Goal: Information Seeking & Learning: Learn about a topic

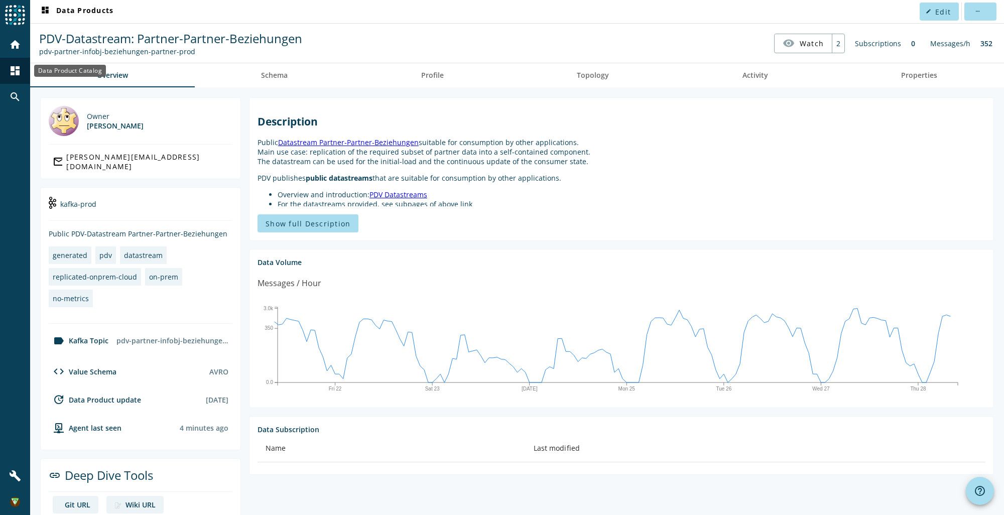
click at [14, 67] on mat-icon "dashboard" at bounding box center [15, 71] width 12 height 12
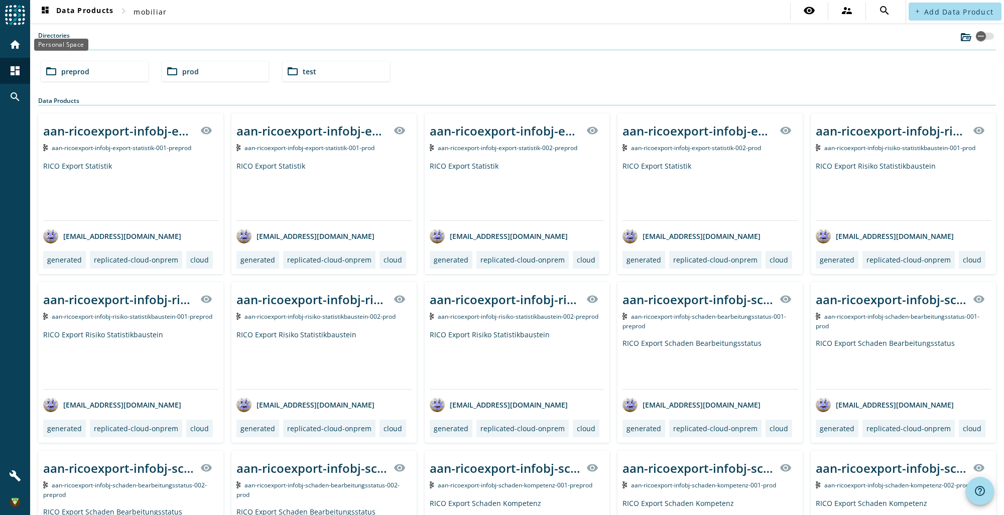
click at [16, 51] on div "home" at bounding box center [15, 45] width 26 height 26
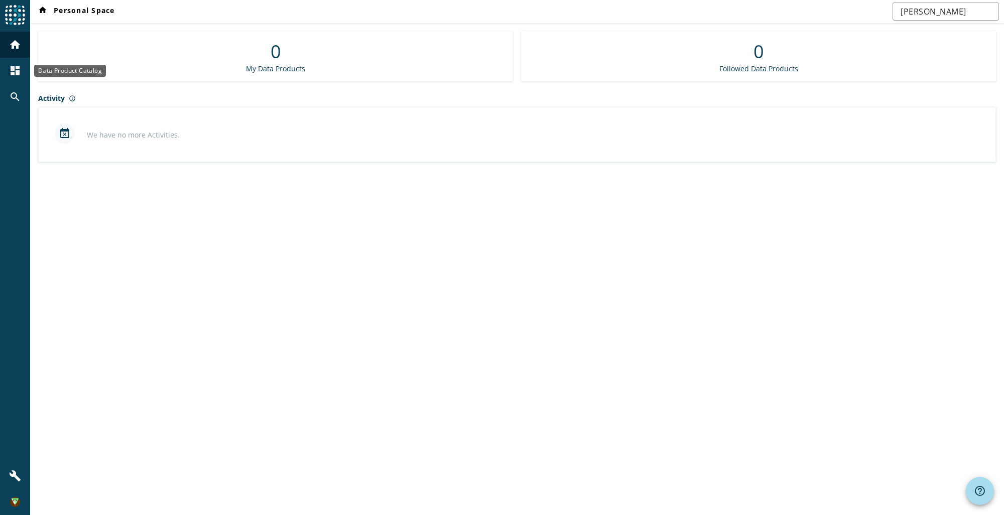
click at [6, 75] on div "dashboard" at bounding box center [15, 71] width 26 height 26
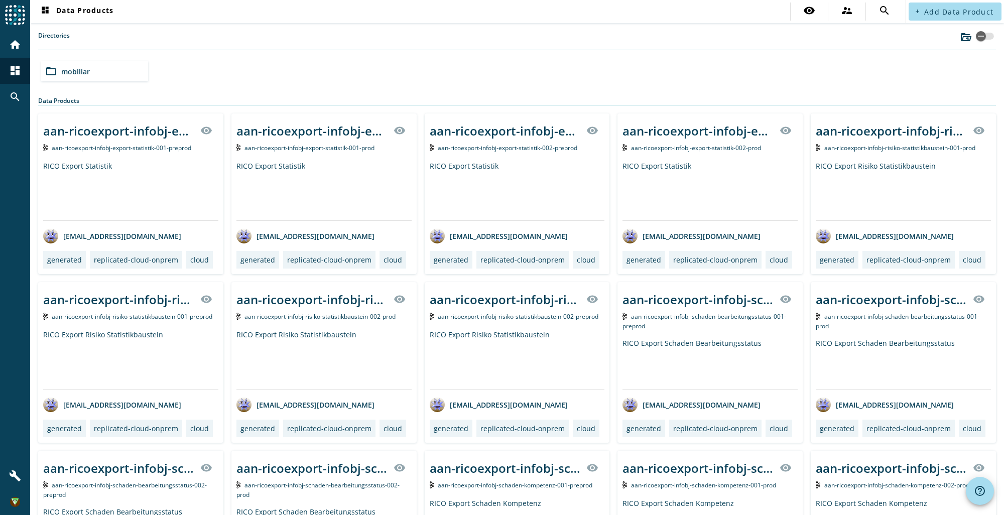
click at [209, 95] on div "Directories folder_open mobiliar Data Products Sorry, your browser does not sup…" at bounding box center [517, 405] width 958 height 749
click at [120, 79] on div "folder_open mobiliar" at bounding box center [94, 71] width 107 height 20
click at [228, 74] on div "folder_open prod" at bounding box center [215, 71] width 107 height 20
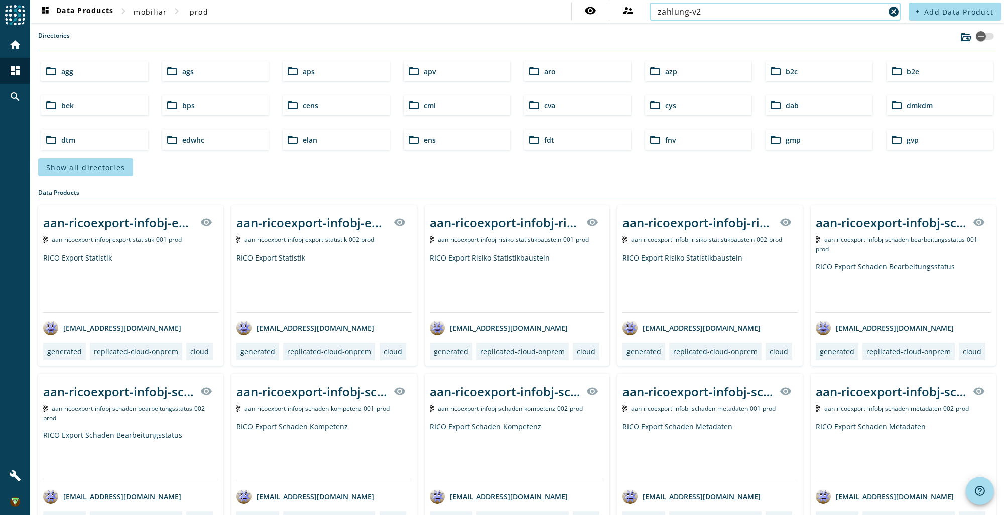
type input "zahlung-v2"
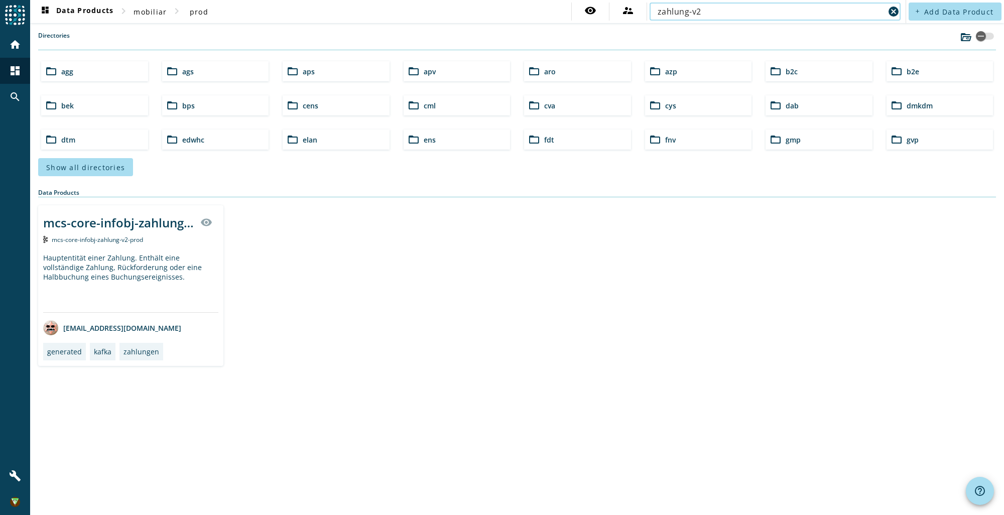
click at [156, 270] on div "Hauptentität einer Zahlung. Enthält eine vollständige Zahlung, Rückforderung od…" at bounding box center [130, 282] width 175 height 59
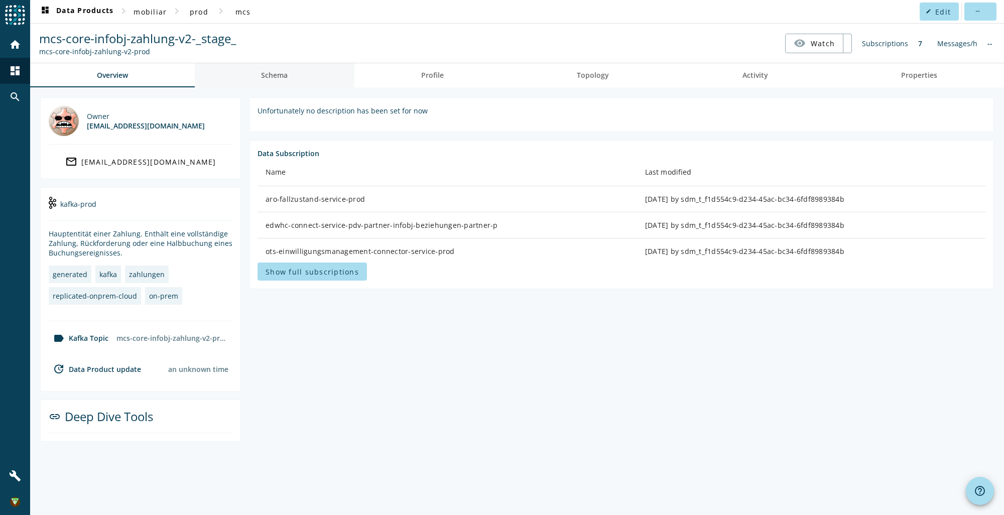
click at [288, 75] on span "Schema" at bounding box center [274, 75] width 27 height 7
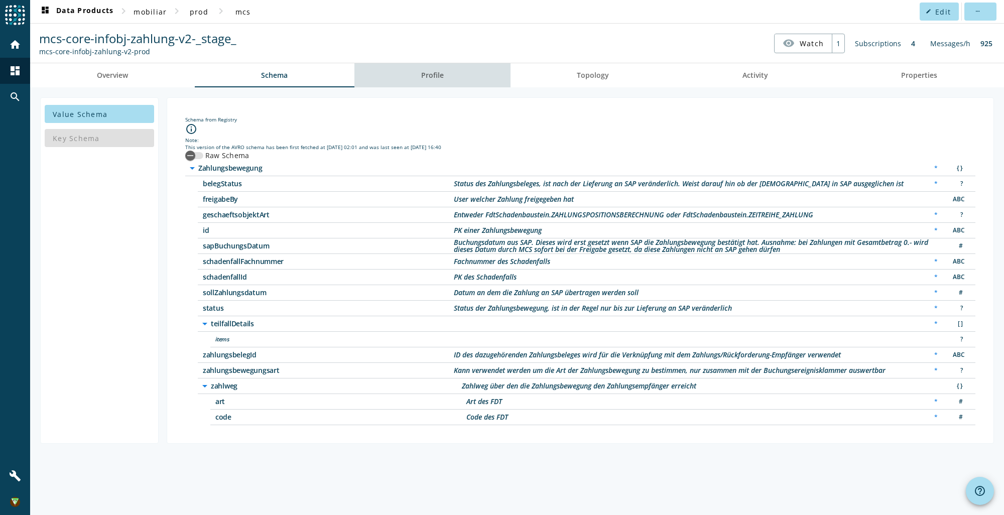
click at [453, 85] on link "Profile" at bounding box center [432, 75] width 156 height 24
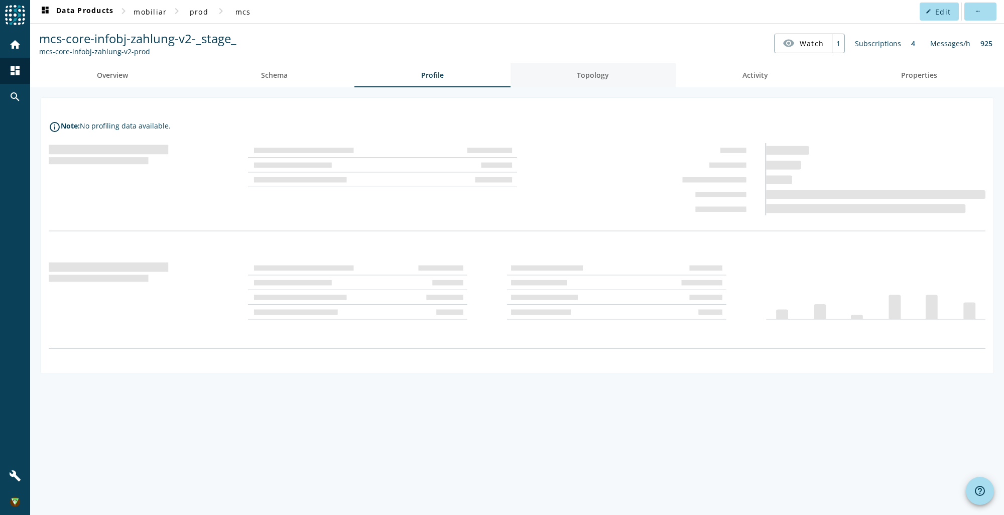
click at [614, 82] on link "Topology" at bounding box center [593, 75] width 166 height 24
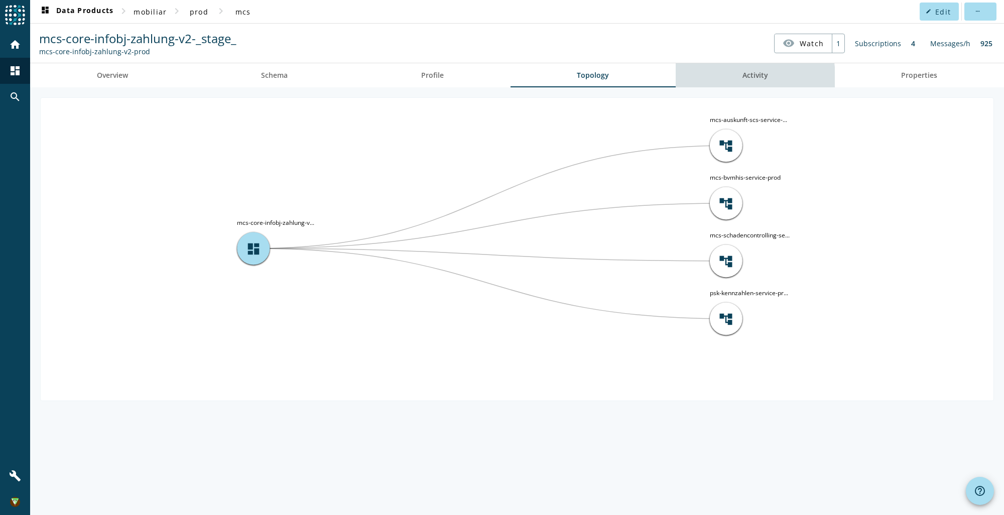
click at [751, 79] on span "Activity" at bounding box center [755, 75] width 26 height 7
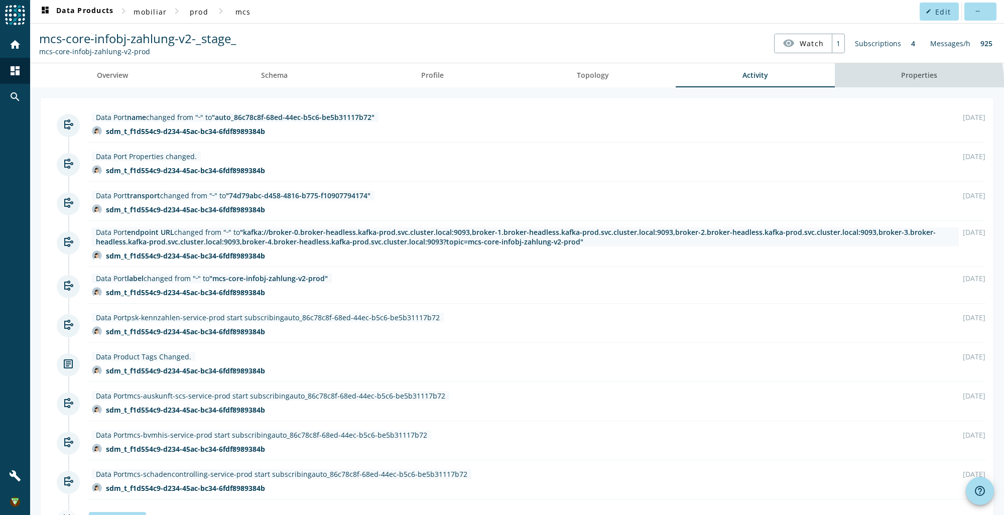
click at [901, 83] on span "Properties" at bounding box center [919, 75] width 36 height 24
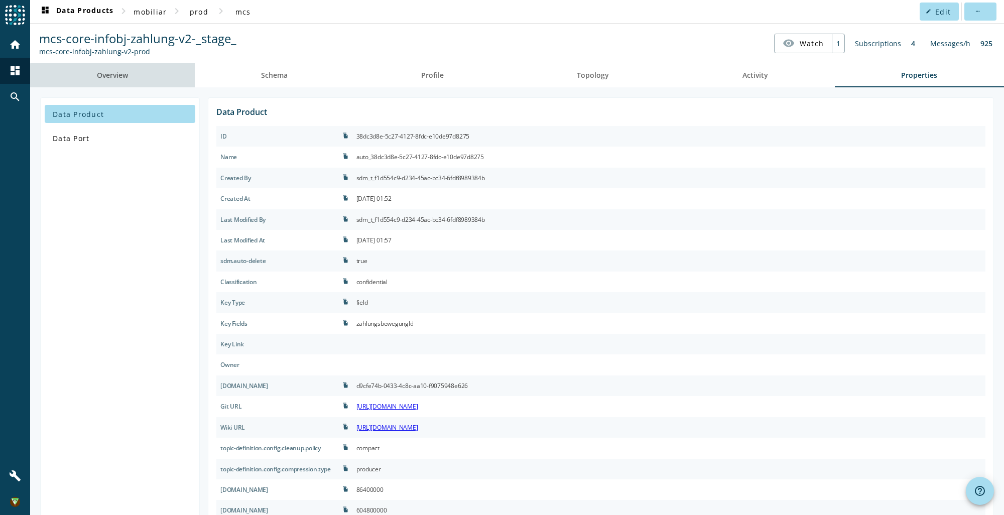
click at [152, 76] on link "Overview" at bounding box center [112, 75] width 165 height 24
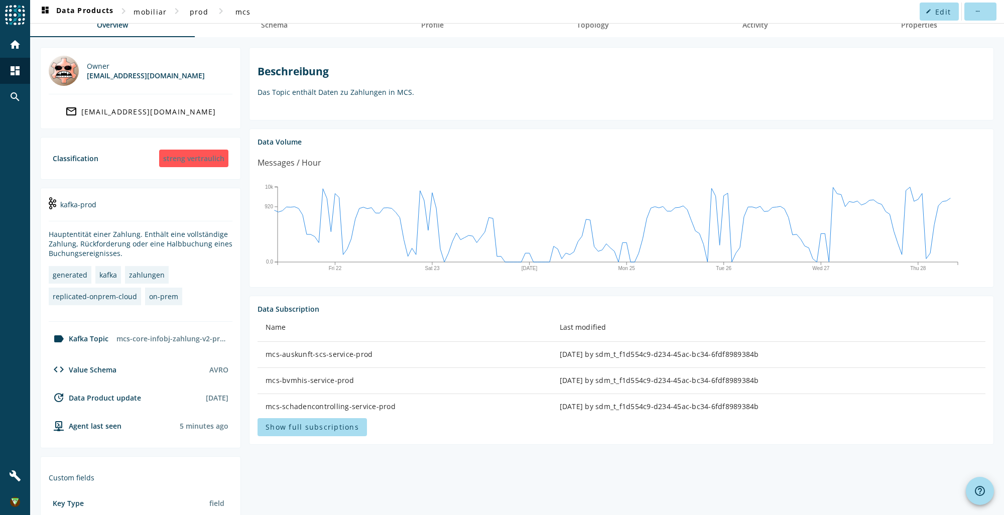
scroll to position [151, 0]
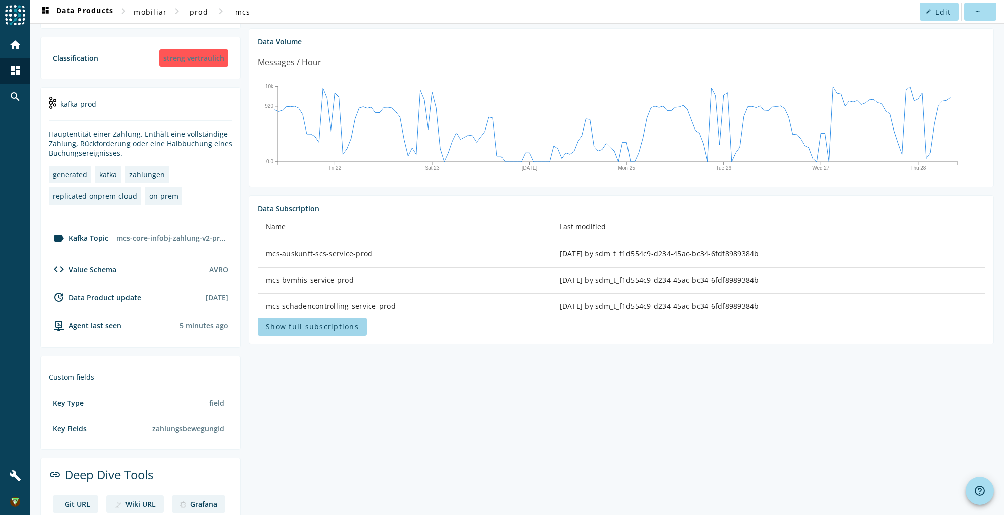
click at [325, 328] on span "Show full subscriptions" at bounding box center [312, 327] width 93 height 10
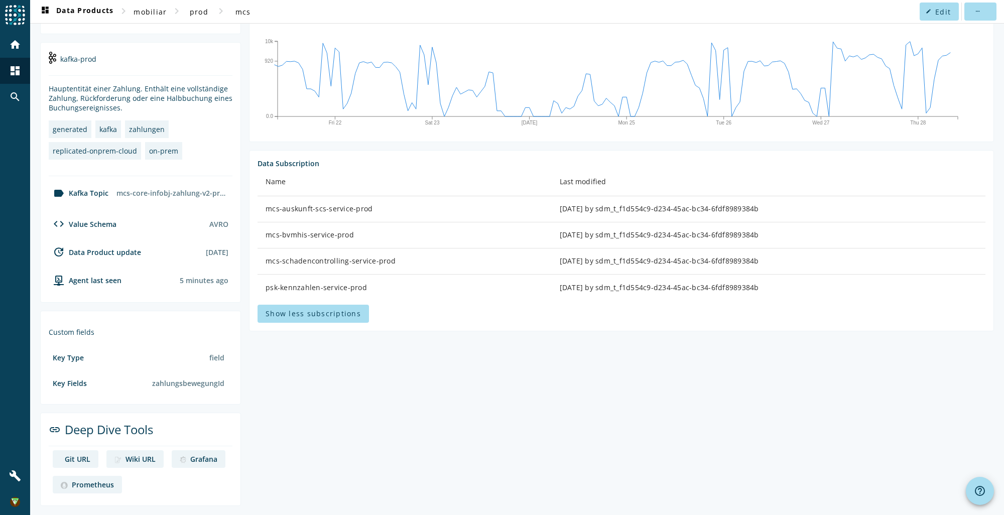
scroll to position [0, 0]
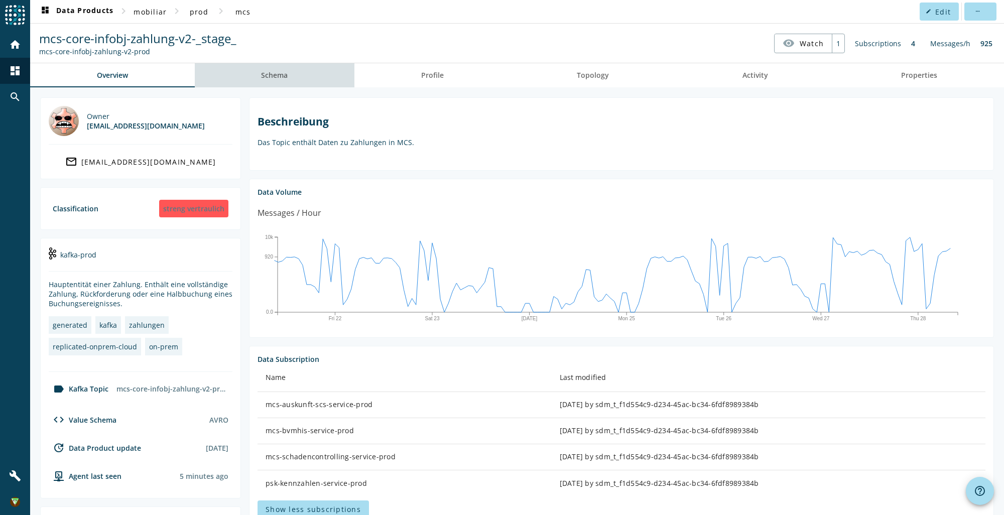
click at [279, 81] on span "Schema" at bounding box center [274, 75] width 27 height 24
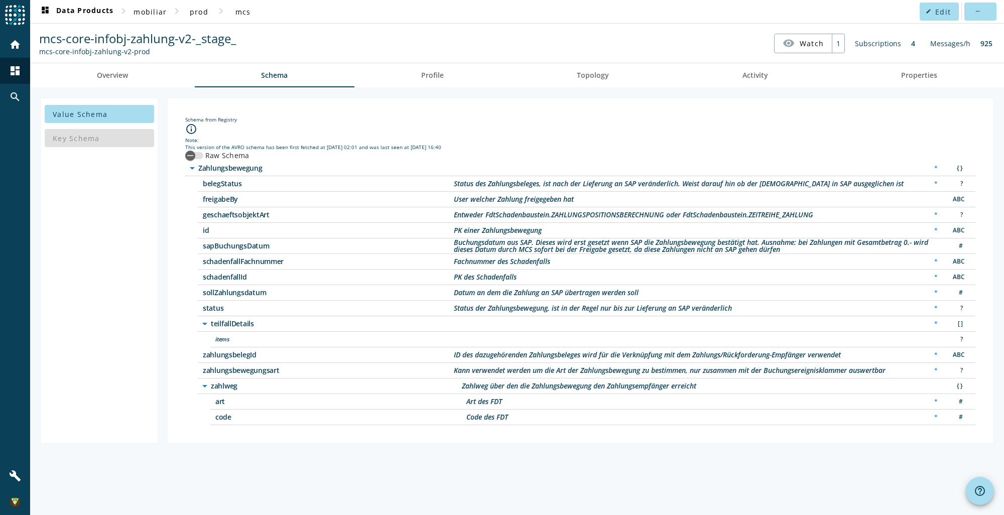
click at [203, 326] on icon "arrow_drop_down" at bounding box center [205, 324] width 12 height 12
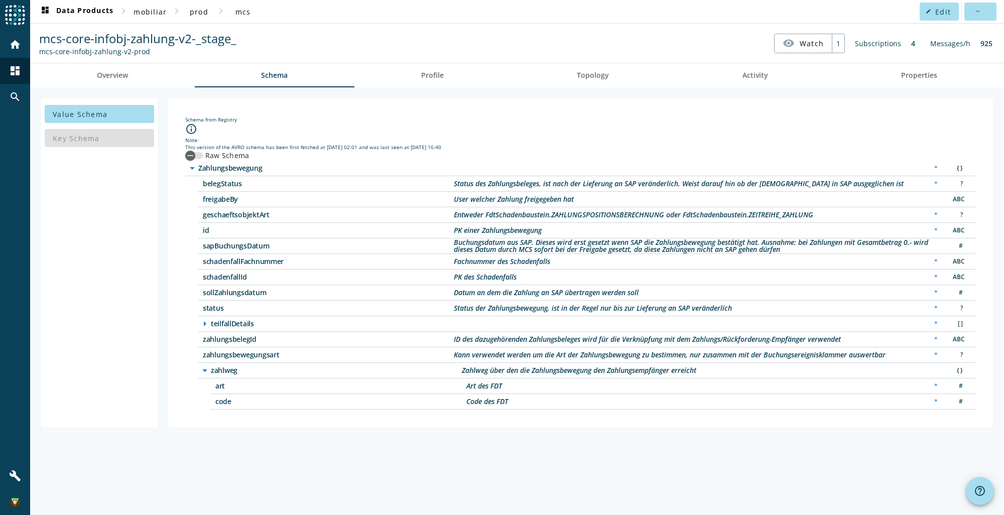
click at [203, 326] on icon "arrow_right" at bounding box center [205, 324] width 12 height 12
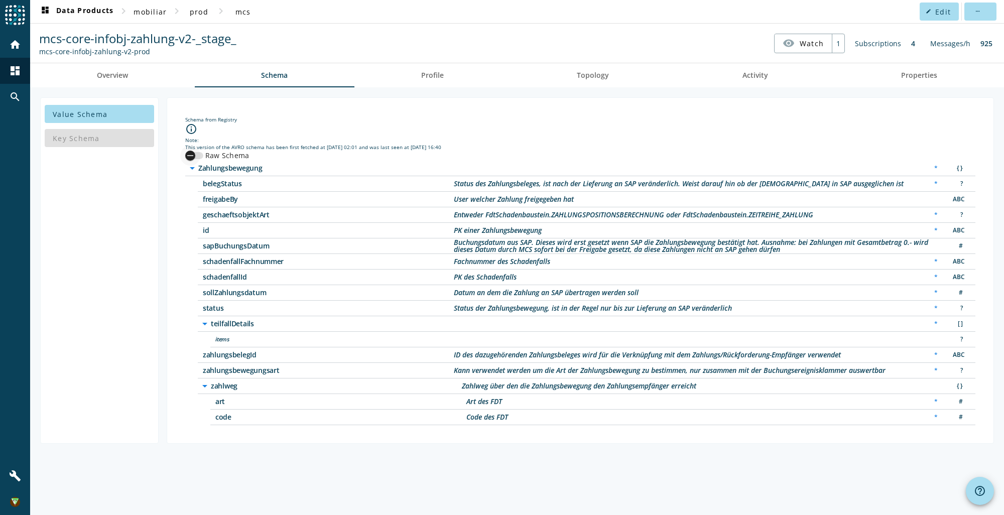
click at [200, 157] on div "button" at bounding box center [194, 155] width 18 height 7
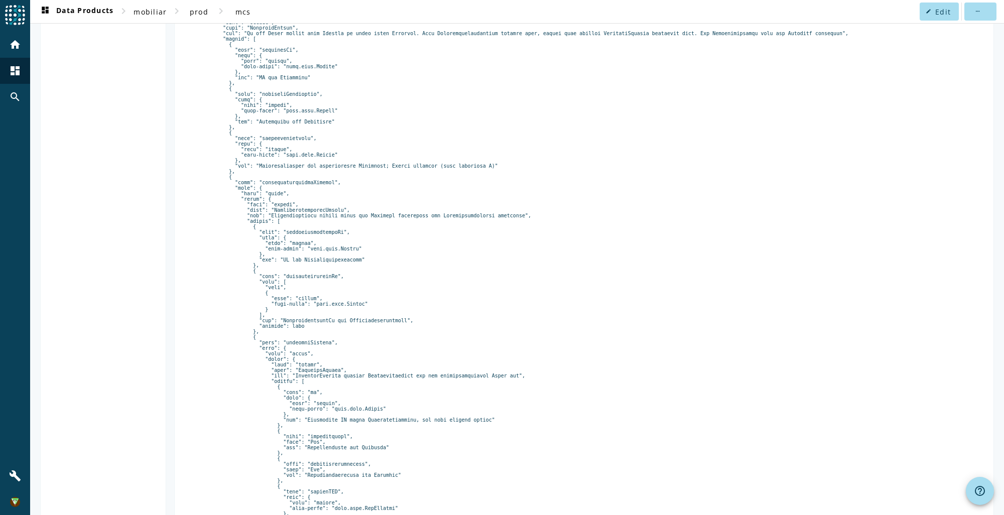
scroll to position [753, 0]
